Goal: Complete application form: Complete application form

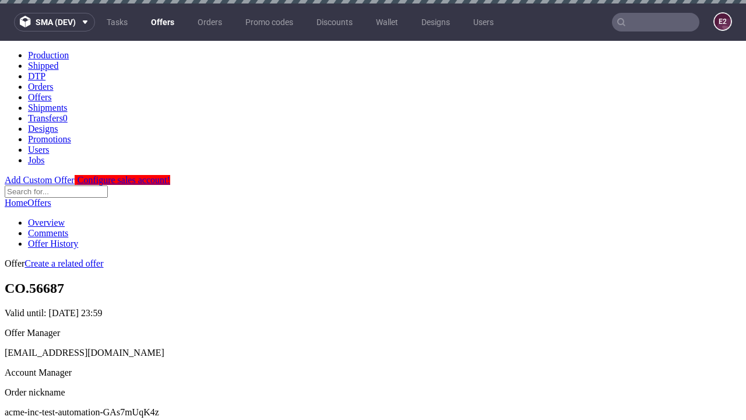
scroll to position [3, 0]
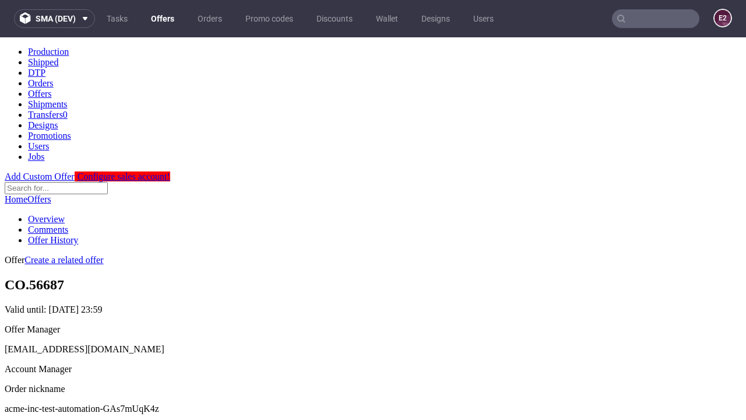
scroll to position [398, 0]
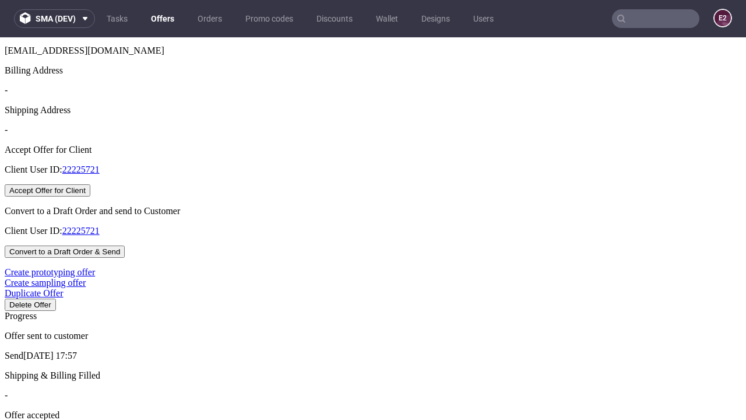
click at [90, 196] on button "Accept Offer for Client" at bounding box center [48, 190] width 86 height 12
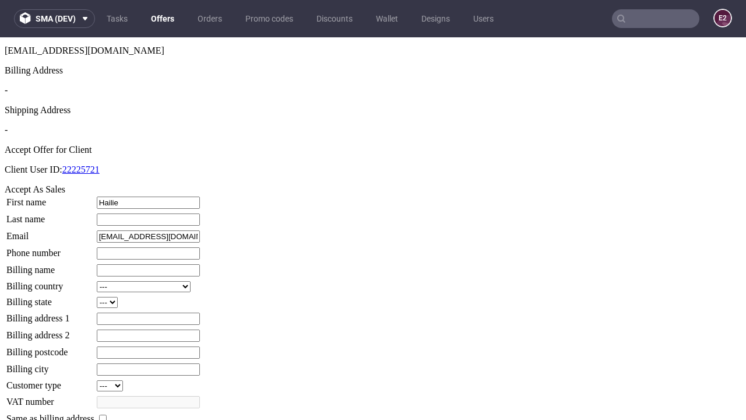
type input "Hailie"
type input "Connelly"
type input "1509813888"
type input "Michaela.Osinski87"
select select "13"
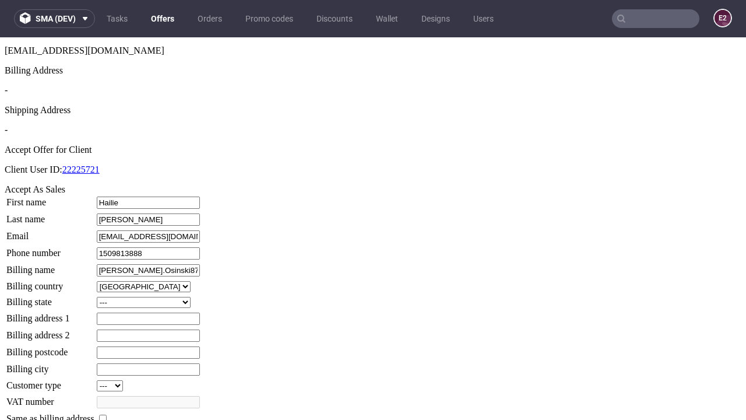
select select "132"
type input "Michaela.Osinski87"
type input "93 Larkin-Veum Row"
type input "GG72 9UW"
type input "Hermandon"
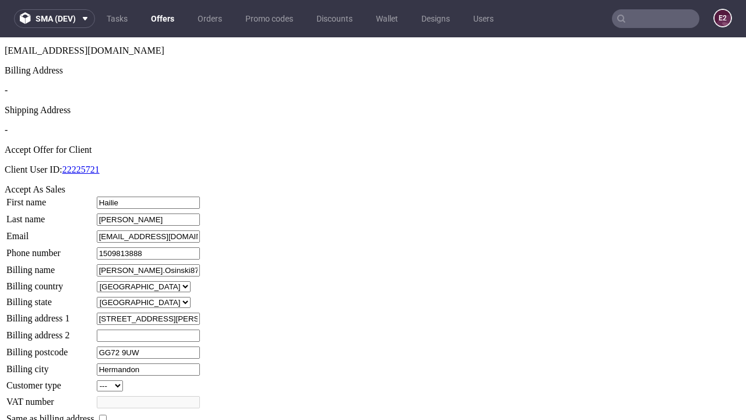
click at [107, 414] on input "checkbox" at bounding box center [103, 418] width 8 height 8
checkbox input "true"
type input "Michaela.Osinski87"
select select "13"
type input "93 Larkin-Veum Row"
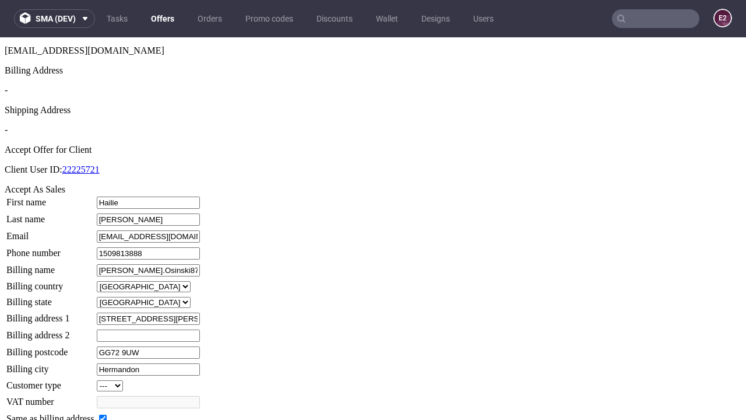
type input "GG72 9UW"
type input "Hermandon"
